Goal: Task Accomplishment & Management: Use online tool/utility

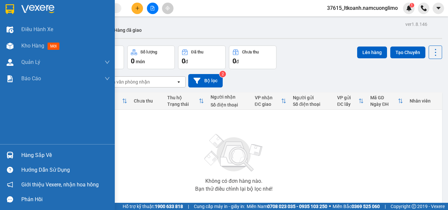
drag, startPoint x: 14, startPoint y: 8, endPoint x: 25, endPoint y: 10, distance: 11.4
click at [14, 7] on img at bounding box center [10, 9] width 9 height 10
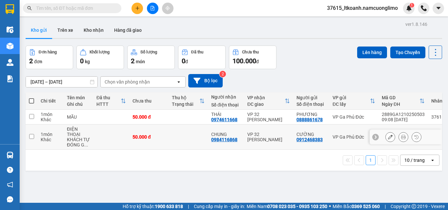
click at [34, 135] on td at bounding box center [32, 137] width 12 height 25
checkbox input "true"
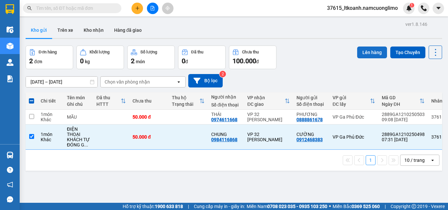
click at [369, 51] on button "Lên hàng" at bounding box center [372, 53] width 30 height 12
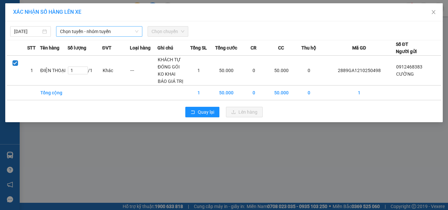
click at [85, 31] on span "Chọn tuyến - nhóm tuyến" at bounding box center [99, 32] width 78 height 10
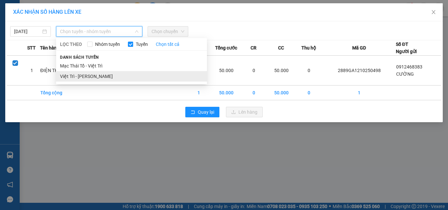
click at [81, 74] on li "Việt Trì - Mạc Thái Tổ" at bounding box center [131, 76] width 151 height 11
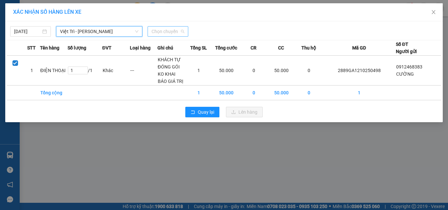
click at [175, 29] on span "Chọn chuyến" at bounding box center [168, 32] width 33 height 10
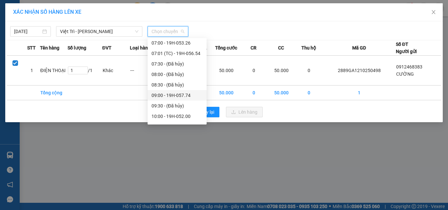
scroll to position [66, 0]
click at [178, 95] on div "09:00 - 19H-057.74" at bounding box center [177, 94] width 51 height 7
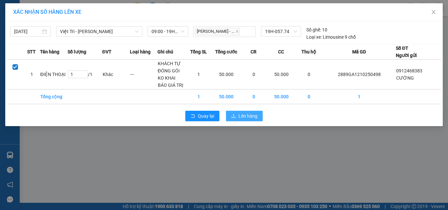
click at [240, 115] on span "Lên hàng" at bounding box center [248, 116] width 19 height 7
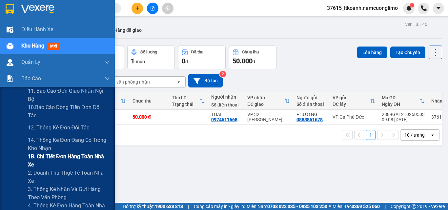
click at [38, 157] on span "1B. Chi tiết đơn hàng toàn nhà xe" at bounding box center [69, 161] width 82 height 16
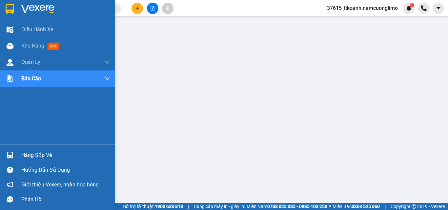
click at [11, 11] on img at bounding box center [10, 9] width 9 height 10
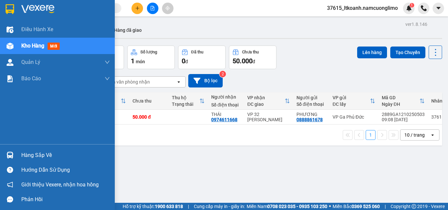
click at [14, 6] on div at bounding box center [9, 8] width 11 height 11
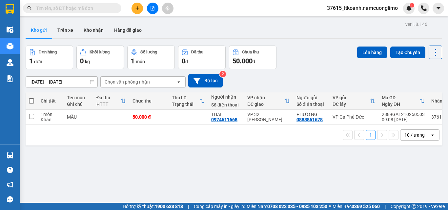
click at [32, 101] on span at bounding box center [31, 100] width 5 height 5
click at [32, 98] on input "checkbox" at bounding box center [32, 98] width 0 height 0
checkbox input "true"
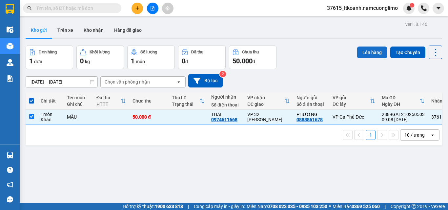
click at [359, 53] on button "Lên hàng" at bounding box center [372, 53] width 30 height 12
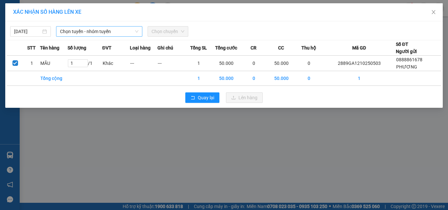
drag, startPoint x: 91, startPoint y: 32, endPoint x: 68, endPoint y: 31, distance: 22.7
drag, startPoint x: 68, startPoint y: 31, endPoint x: 237, endPoint y: 149, distance: 205.9
click at [237, 149] on div "XÁC NHẬN SỐ HÀNG LÊN XE 12/10/2025 Chọn tuyến - nhóm tuyến LỌC THEO Nhóm tuyến …" at bounding box center [224, 105] width 448 height 210
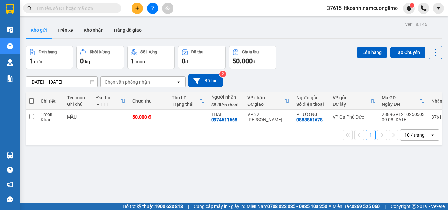
drag, startPoint x: 33, startPoint y: 99, endPoint x: 50, endPoint y: 101, distance: 17.1
click at [33, 99] on span at bounding box center [31, 100] width 5 height 5
click at [32, 98] on input "checkbox" at bounding box center [32, 98] width 0 height 0
checkbox input "true"
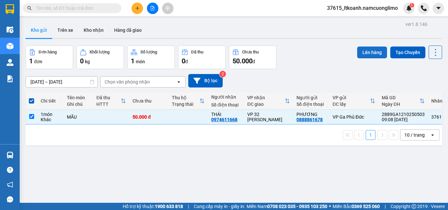
click at [369, 48] on button "Lên hàng" at bounding box center [372, 53] width 30 height 12
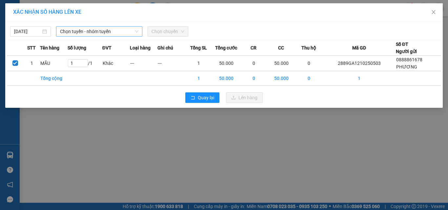
click at [101, 32] on span "Chọn tuyến - nhóm tuyến" at bounding box center [99, 32] width 78 height 10
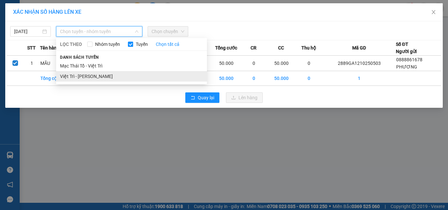
click at [75, 78] on li "Việt Trì - Mạc Thái Tổ" at bounding box center [131, 76] width 151 height 11
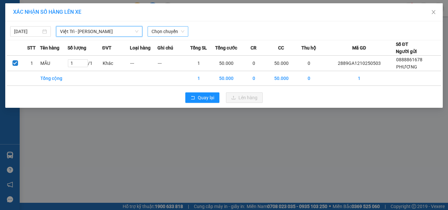
click at [167, 31] on span "Chọn chuyến" at bounding box center [168, 32] width 33 height 10
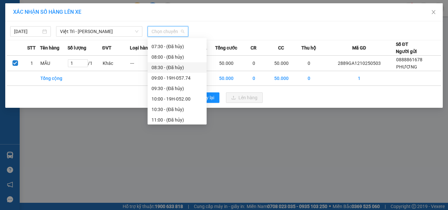
scroll to position [131, 0]
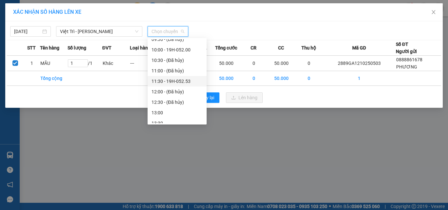
click at [185, 82] on div "11:30 - 19H-052.53" at bounding box center [177, 81] width 51 height 7
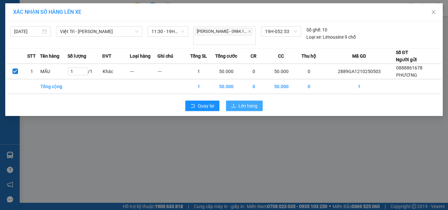
click at [246, 104] on span "Lên hàng" at bounding box center [248, 105] width 19 height 7
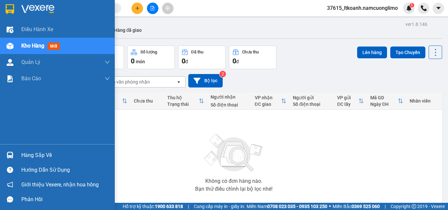
drag, startPoint x: 11, startPoint y: 9, endPoint x: 40, endPoint y: 26, distance: 34.4
click at [10, 9] on img at bounding box center [10, 9] width 9 height 10
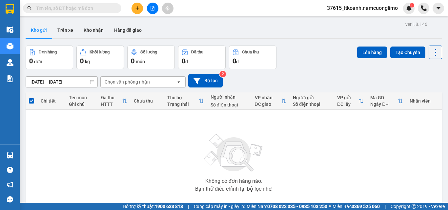
click at [382, 10] on span "37615_ltkoanh.namcuonglimo" at bounding box center [362, 8] width 81 height 8
click at [345, 21] on span "Đăng xuất" at bounding box center [366, 20] width 68 height 7
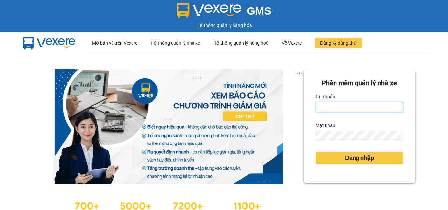
click at [345, 108] on input "Tài khoản" at bounding box center [360, 107] width 88 height 11
type input "khuatnhung.namcuonglimo"
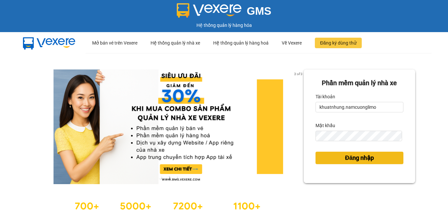
click at [352, 158] on span "Đăng nhập" at bounding box center [359, 158] width 29 height 9
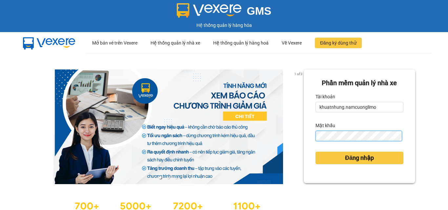
click at [316, 152] on button "Đăng nhập" at bounding box center [360, 158] width 88 height 12
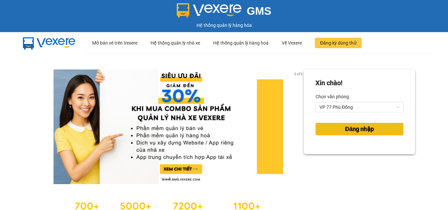
click at [345, 130] on span "Đăng nhập" at bounding box center [359, 129] width 29 height 9
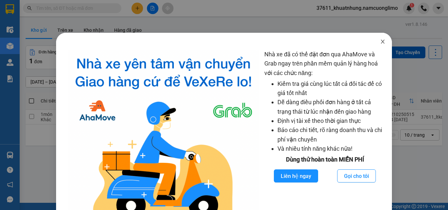
click at [381, 41] on icon "close" at bounding box center [383, 42] width 4 height 4
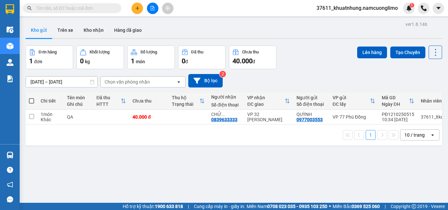
drag, startPoint x: 63, startPoint y: 10, endPoint x: 65, endPoint y: 4, distance: 6.1
click at [63, 7] on input "text" at bounding box center [74, 8] width 77 height 7
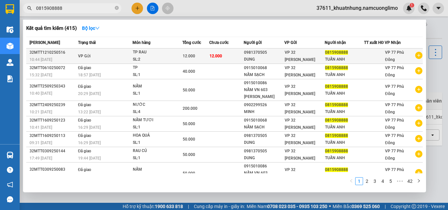
type input "0815908888"
click at [204, 60] on div "12.000" at bounding box center [196, 56] width 26 height 7
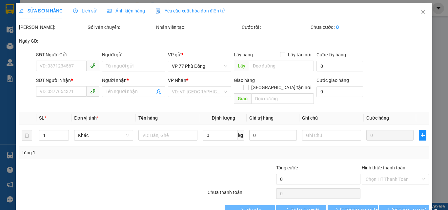
type input "0981370505"
type input "DUNG"
type input "0815908888"
type input "TUẤN ANH"
type input "12.000"
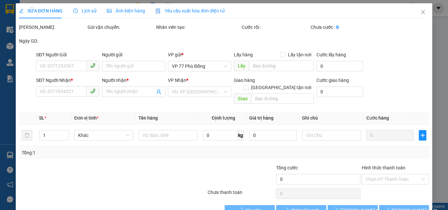
type input "12.000"
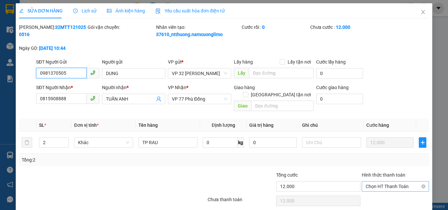
scroll to position [18, 0]
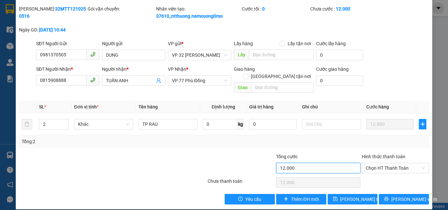
click at [302, 163] on input "12.000" at bounding box center [318, 168] width 84 height 11
drag, startPoint x: 289, startPoint y: 138, endPoint x: 281, endPoint y: 137, distance: 8.0
click at [287, 137] on div "Tổng: 2" at bounding box center [224, 142] width 410 height 12
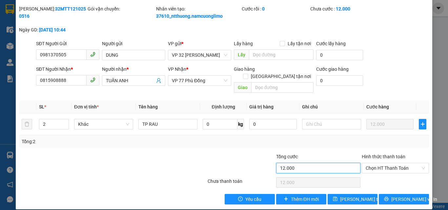
click at [281, 163] on input "12.000" at bounding box center [318, 168] width 84 height 11
click at [420, 122] on icon "plus" at bounding box center [422, 124] width 5 height 5
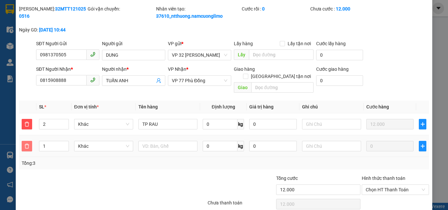
click at [26, 144] on icon "delete" at bounding box center [26, 146] width 5 height 5
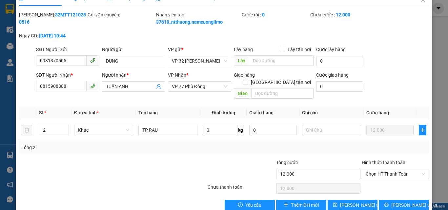
scroll to position [0, 0]
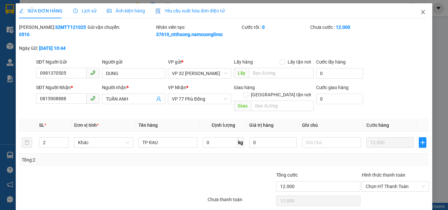
click at [421, 8] on span "Close" at bounding box center [423, 12] width 18 height 18
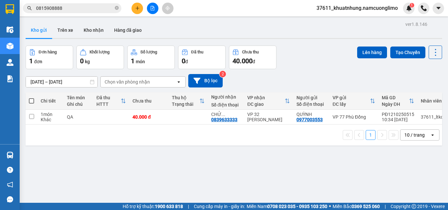
click at [85, 12] on span "0815908888" at bounding box center [72, 8] width 98 height 10
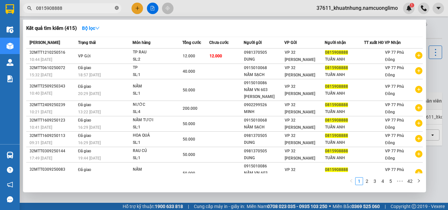
click at [116, 8] on icon "close-circle" at bounding box center [117, 8] width 4 height 4
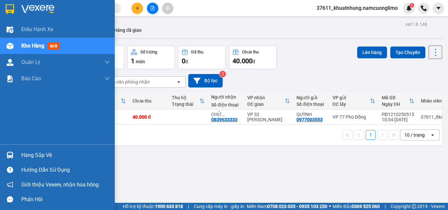
click at [11, 12] on img at bounding box center [10, 9] width 9 height 10
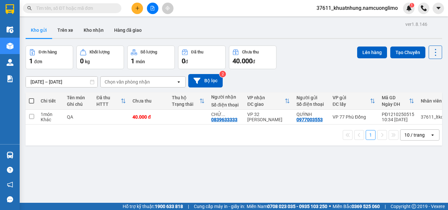
click at [368, 7] on span "37611_khuatnhung.namcuonglimo" at bounding box center [357, 8] width 92 height 8
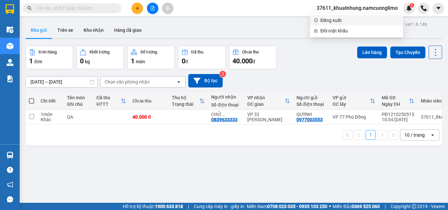
click at [334, 22] on span "Đăng xuất" at bounding box center [360, 20] width 79 height 7
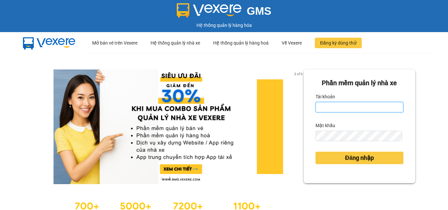
click at [332, 107] on input "Tài khoản" at bounding box center [360, 107] width 88 height 11
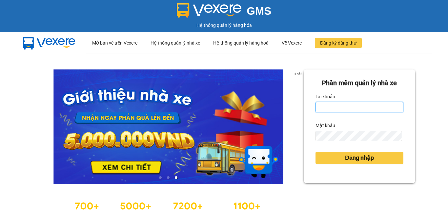
type input "ntpanh.namcuonglimo"
